Goal: Browse casually

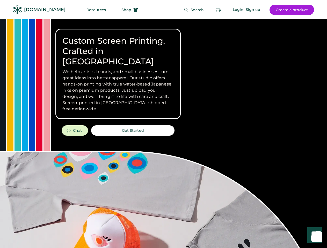
click at [163, 124] on div "Custom Screen Printing, Crafted in [GEOGRAPHIC_DATA] We help artists, brands, a…" at bounding box center [163, 183] width 327 height 329
click at [163, 134] on div "Custom Screen Printing, Crafted in [GEOGRAPHIC_DATA] We help artists, brands, a…" at bounding box center [163, 183] width 327 height 329
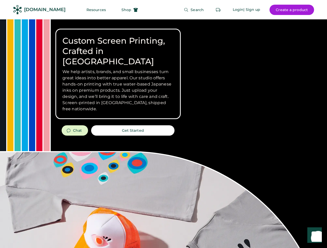
click at [163, 134] on div "Custom Screen Printing, Crafted in [GEOGRAPHIC_DATA] We help artists, brands, a…" at bounding box center [163, 183] width 327 height 329
click at [118, 74] on h3 "We help artists, brands, and small businesses turn great ideas into better appa…" at bounding box center [117, 90] width 111 height 43
click at [118, 69] on h3 "We help artists, brands, and small businesses turn great ideas into better appa…" at bounding box center [117, 90] width 111 height 43
click at [118, 46] on h1 "Custom Screen Printing, Crafted in [GEOGRAPHIC_DATA]" at bounding box center [117, 51] width 111 height 31
